Goal: Information Seeking & Learning: Learn about a topic

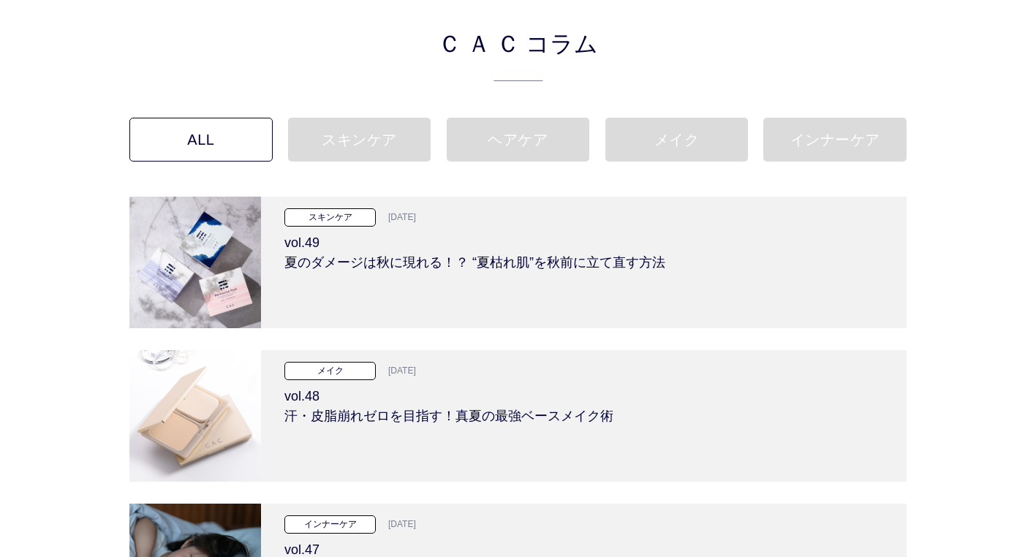
scroll to position [146, 0]
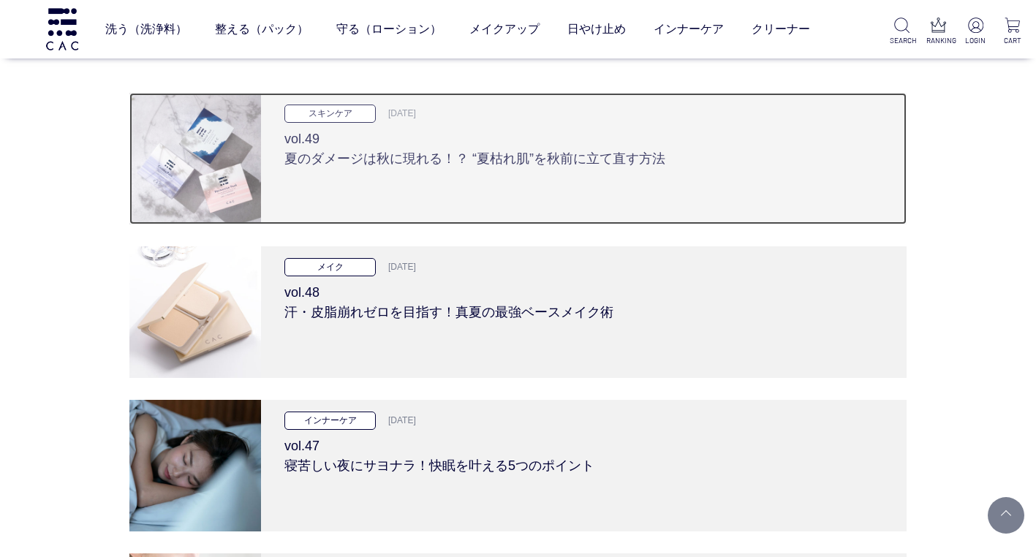
click at [412, 137] on h3 "vol.49 夏のダメージは秋に現れる！？ “夏枯れ肌”を秋前に立て直す方法" at bounding box center [583, 146] width 599 height 46
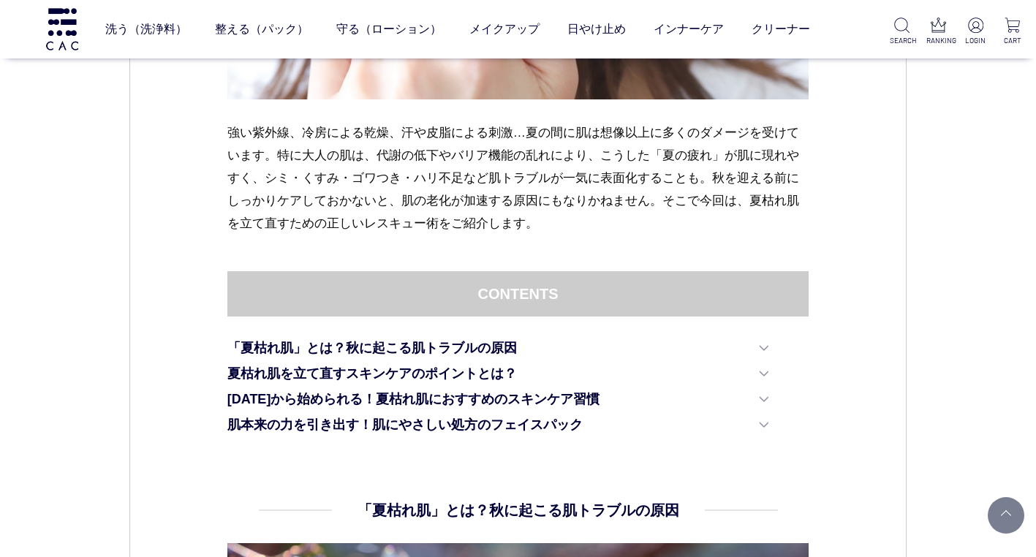
scroll to position [731, 0]
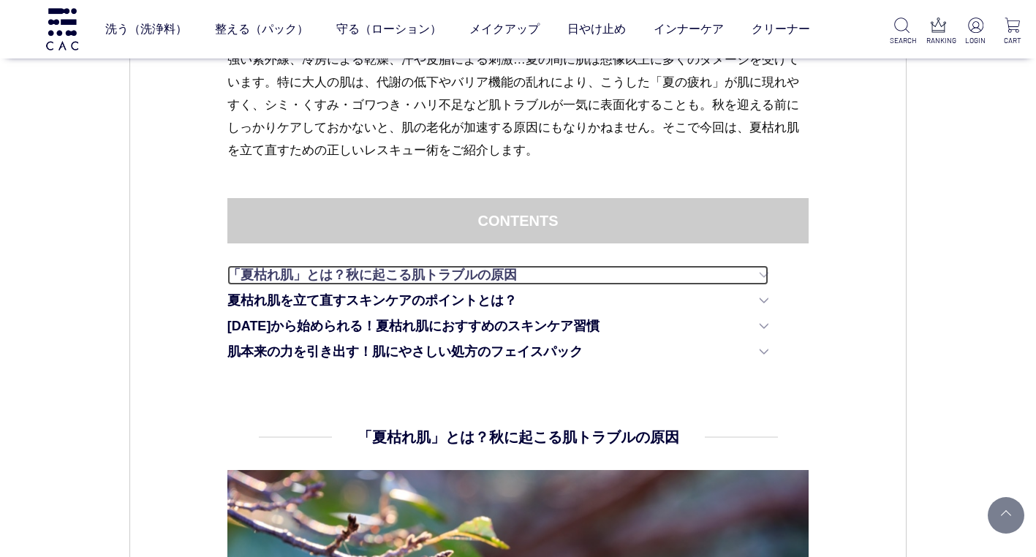
click at [757, 272] on link "「夏枯れ肌」とは？秋に起こる肌トラブルの原因" at bounding box center [497, 275] width 541 height 20
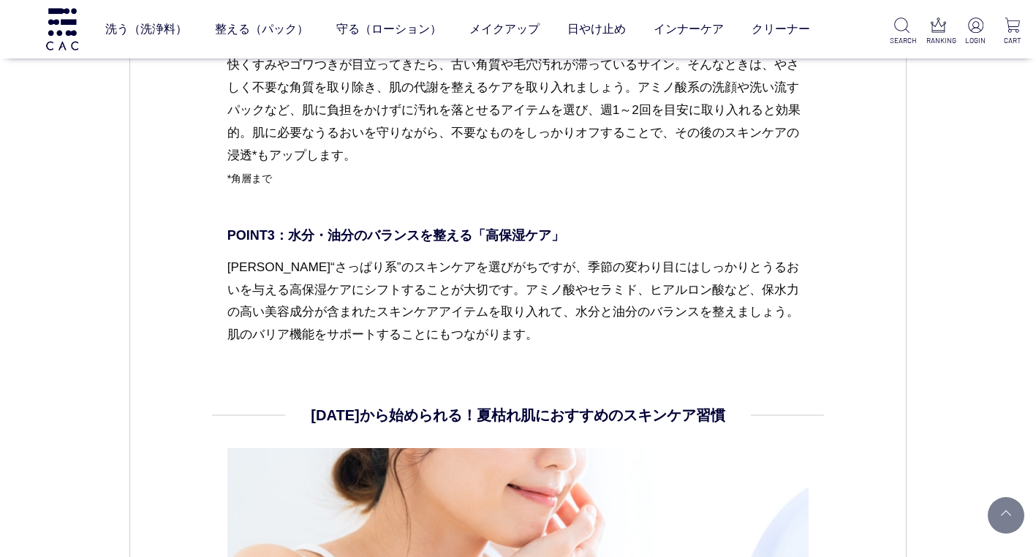
scroll to position [2776, 0]
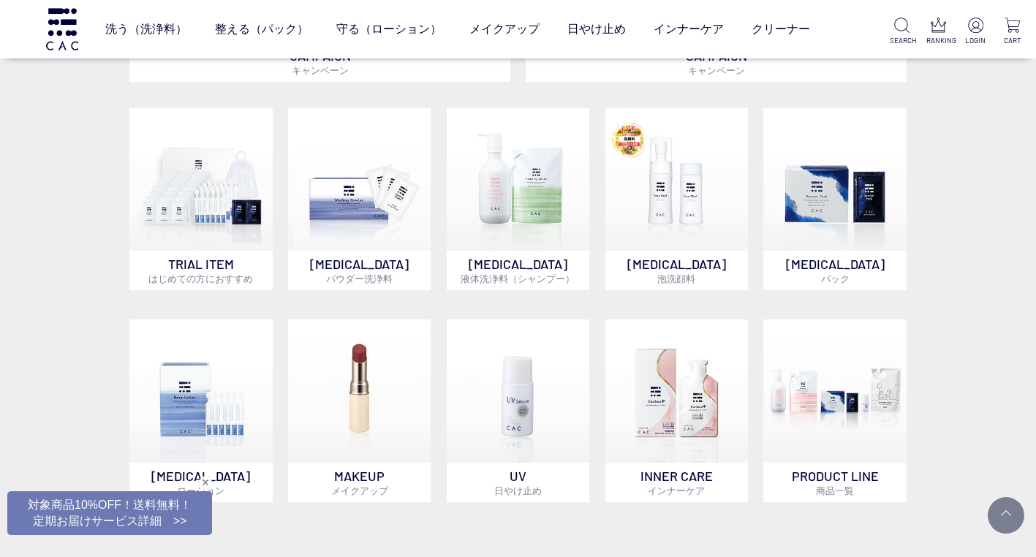
scroll to position [1023, 0]
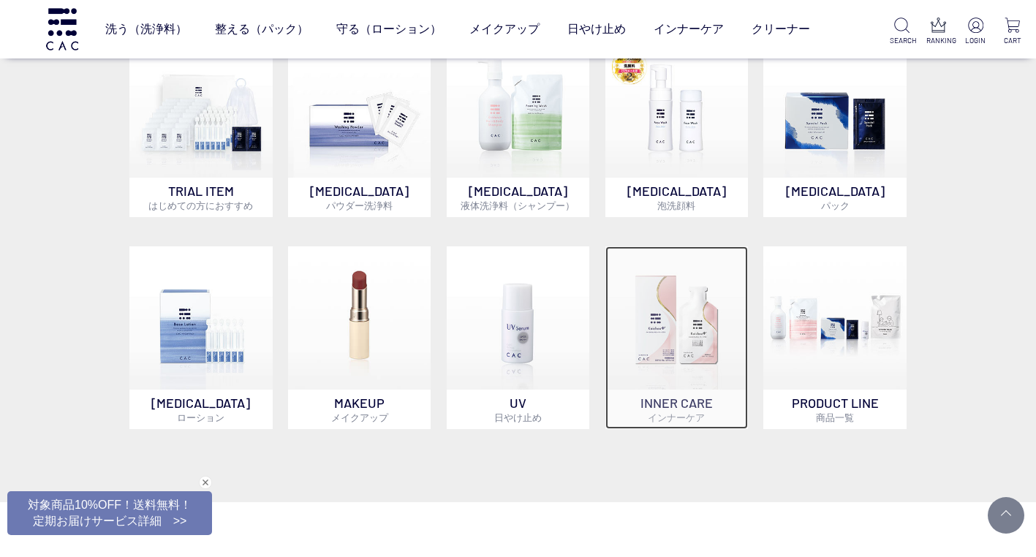
click at [686, 373] on img at bounding box center [676, 317] width 143 height 143
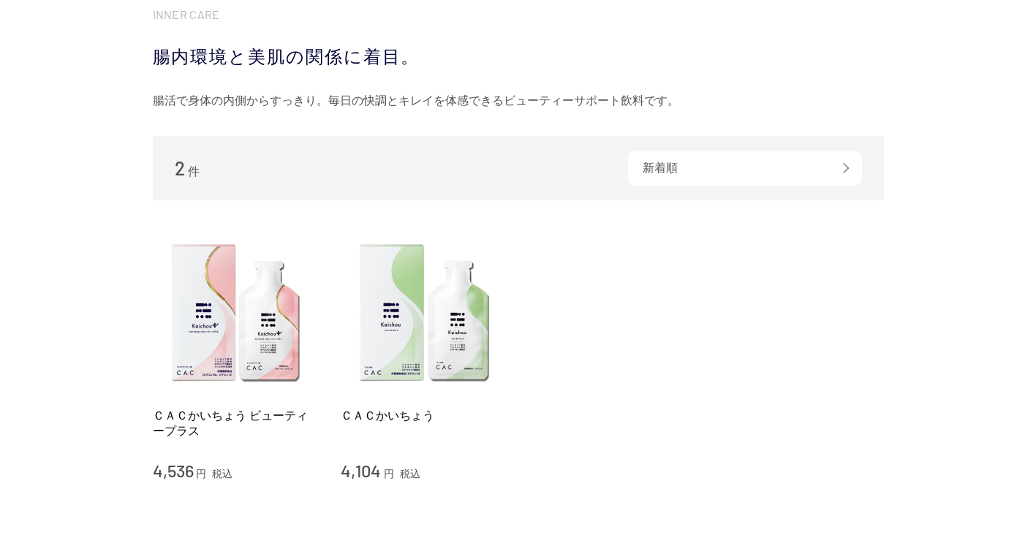
scroll to position [219, 0]
